Goal: Transaction & Acquisition: Purchase product/service

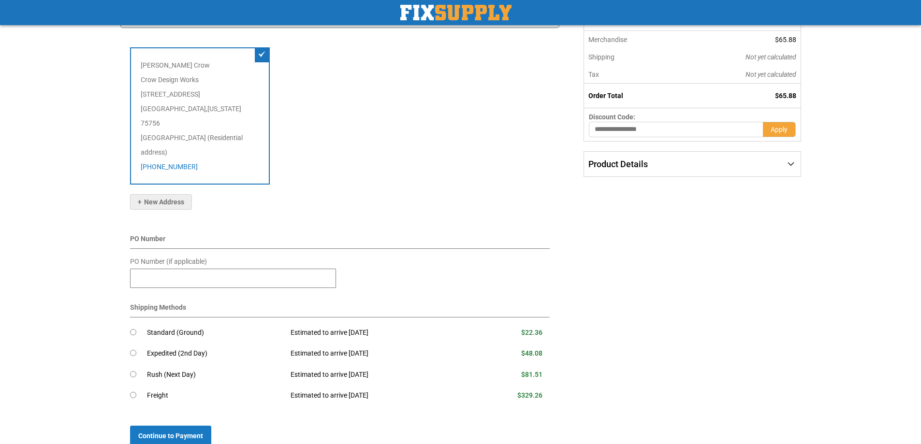
scroll to position [221, 0]
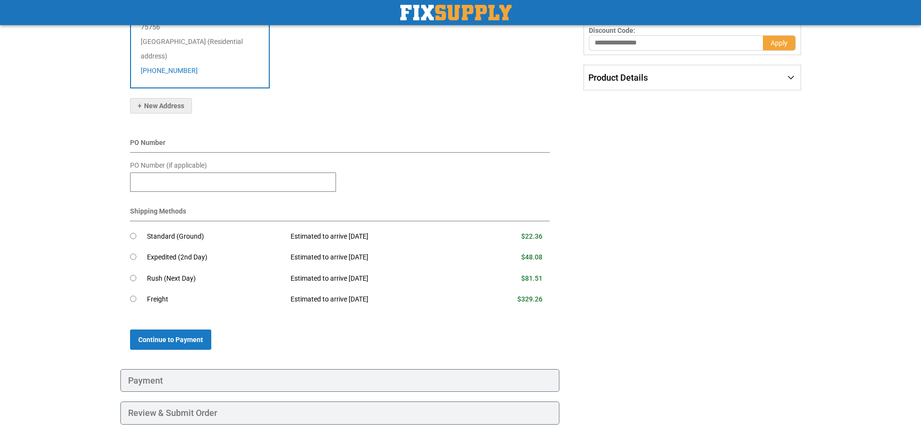
click at [156, 369] on div "Payment" at bounding box center [340, 380] width 440 height 23
click at [164, 369] on div "Payment" at bounding box center [340, 380] width 440 height 23
click at [173, 330] on button "Continue to Payment" at bounding box center [170, 340] width 81 height 20
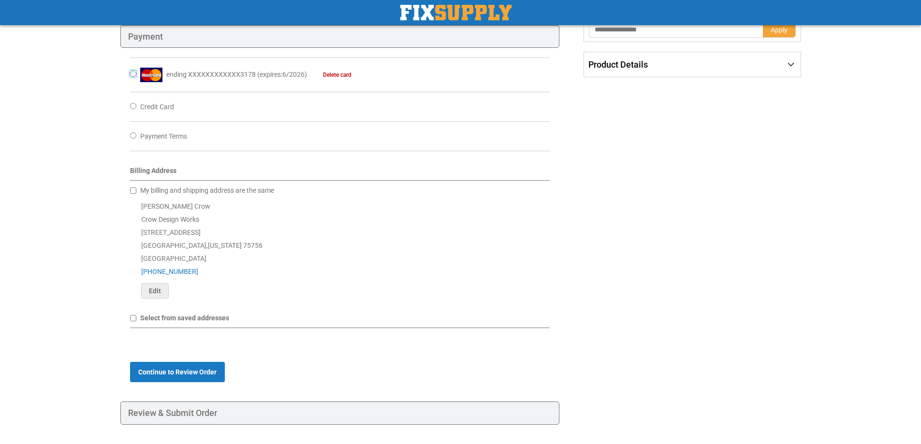
scroll to position [256, 0]
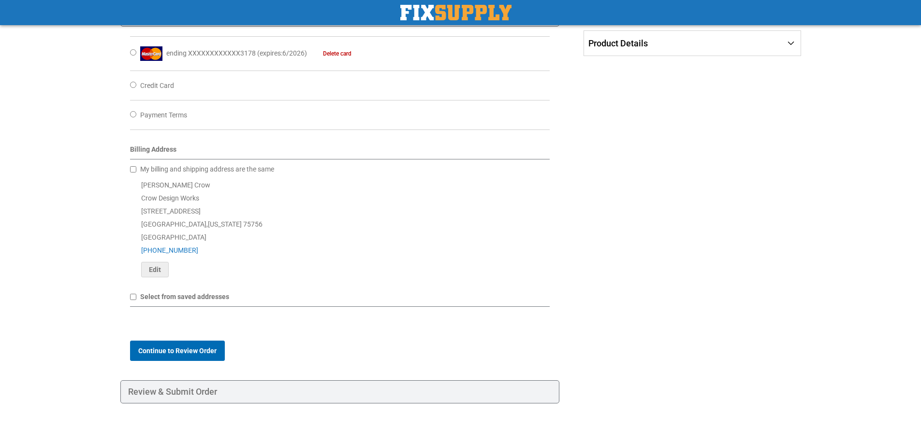
click at [201, 347] on span "Continue to Review Order" at bounding box center [177, 351] width 78 height 8
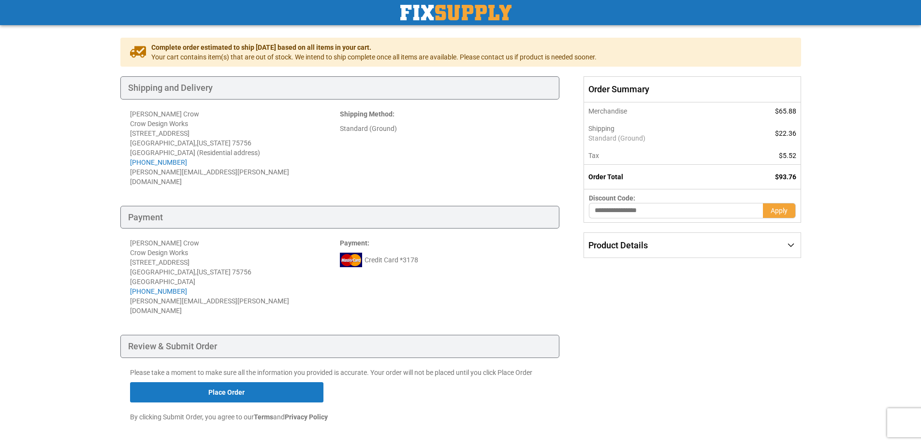
scroll to position [75, 0]
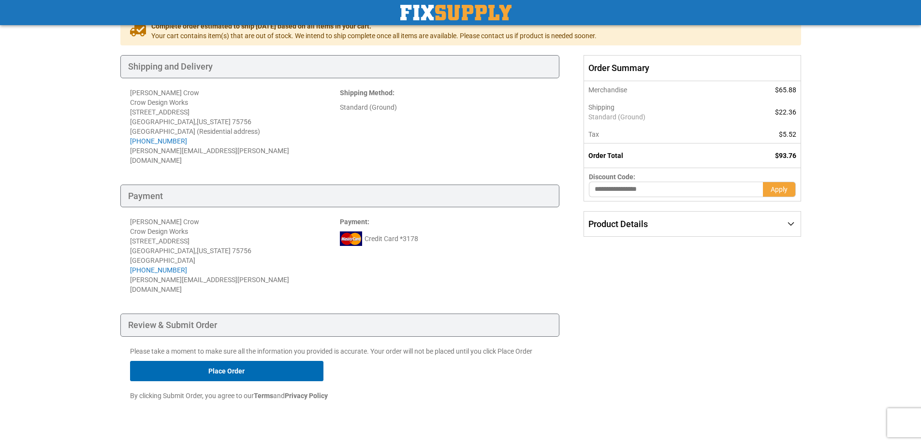
click at [274, 361] on button "Place Order" at bounding box center [226, 371] width 193 height 20
